Goal: Check status: Check status

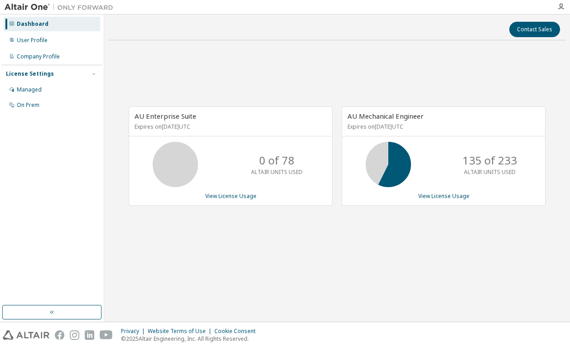
click at [205, 255] on div "AU Enterprise Suite Expires on [DATE] UTC 0 of 78 ALTAIR UNITS USED View Licens…" at bounding box center [337, 161] width 457 height 226
